Goal: Information Seeking & Learning: Learn about a topic

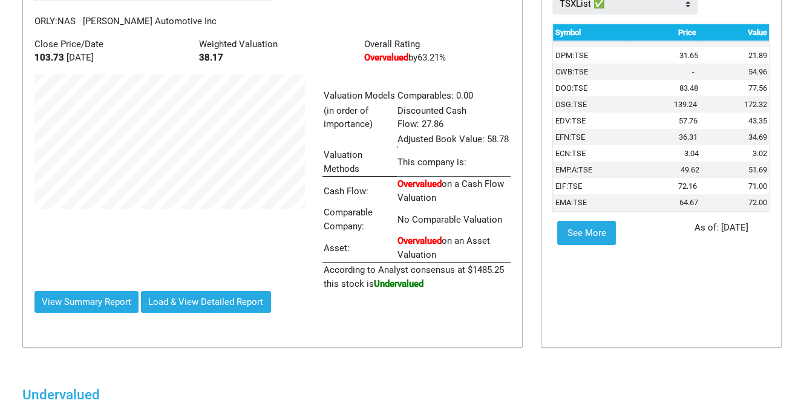
scroll to position [121, 0]
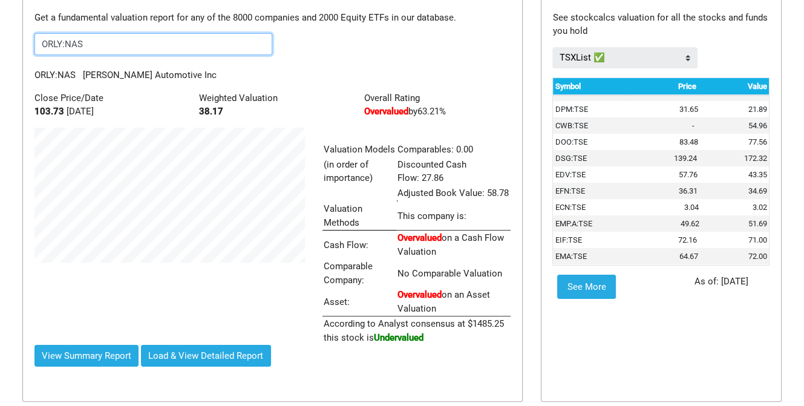
click at [112, 50] on input "ORLY:NAS" at bounding box center [154, 44] width 239 height 22
type input "O"
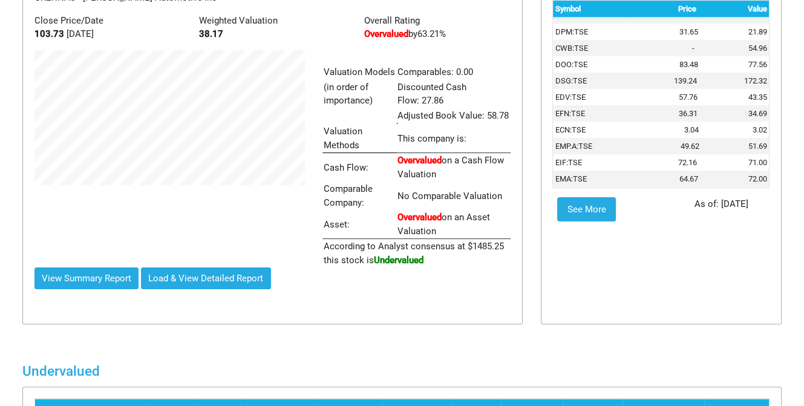
scroll to position [0, 0]
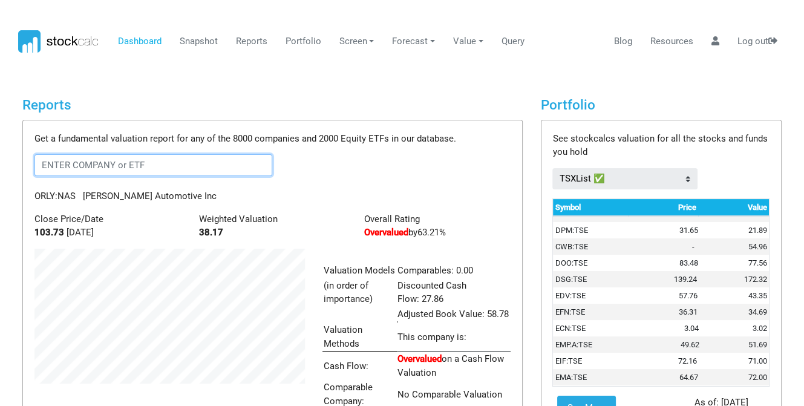
click at [229, 166] on input "text" at bounding box center [154, 165] width 239 height 22
click at [229, 166] on input "ikbr" at bounding box center [154, 165] width 239 height 22
type input "i"
type input "ikbr"
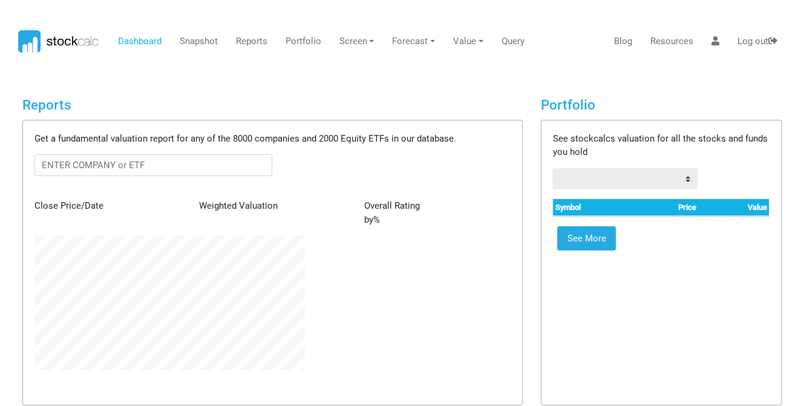
scroll to position [135, 288]
click at [99, 166] on input "text" at bounding box center [154, 165] width 239 height 22
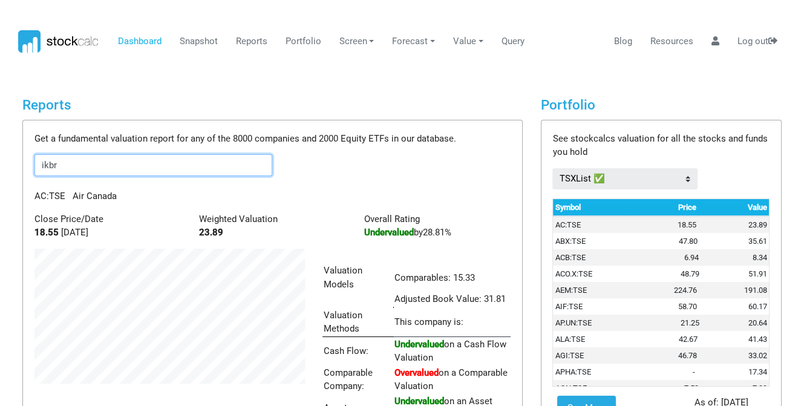
scroll to position [203, 288]
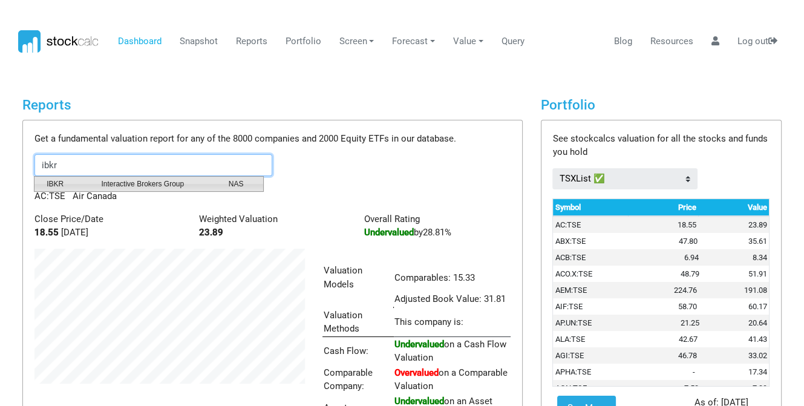
click at [148, 187] on span "Interactive Brokers Group" at bounding box center [155, 184] width 127 height 11
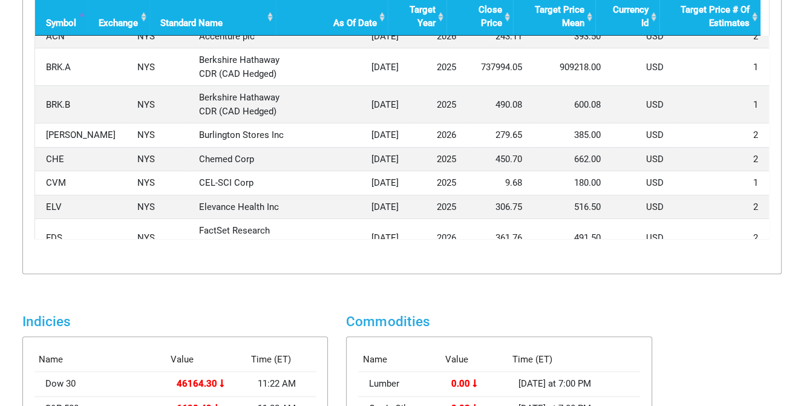
scroll to position [0, 0]
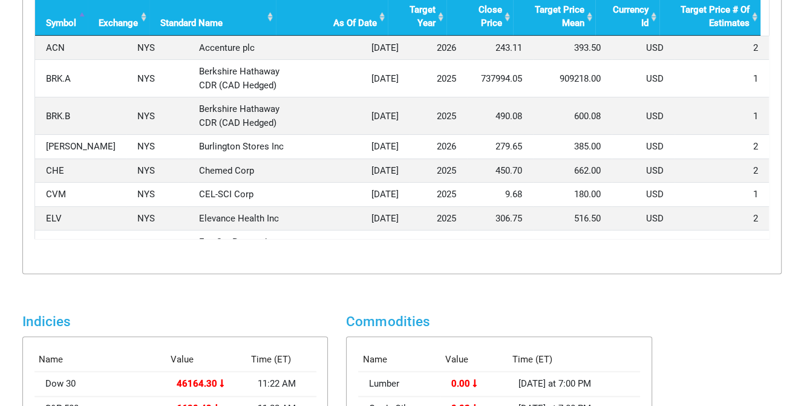
type input "IBKR:NAS"
